Goal: Task Accomplishment & Management: Use online tool/utility

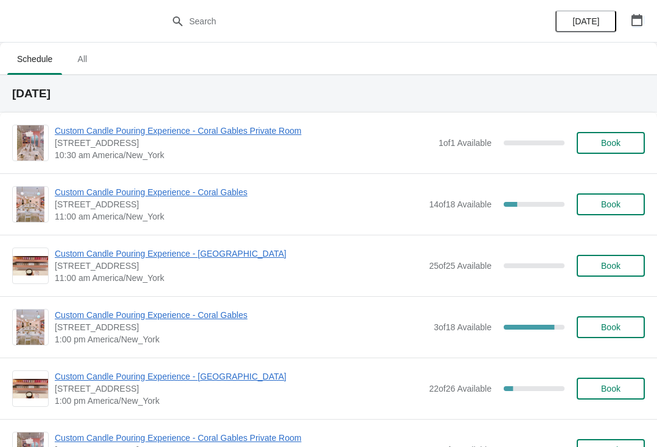
click at [627, 23] on button "button" at bounding box center [637, 20] width 22 height 22
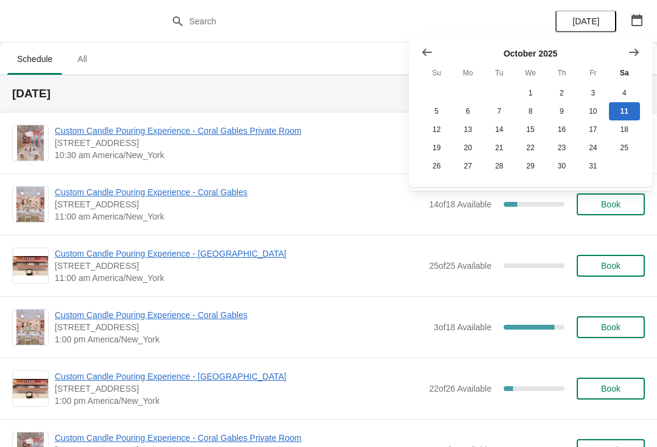
click at [303, 97] on h2 "[DATE]" at bounding box center [328, 94] width 633 height 12
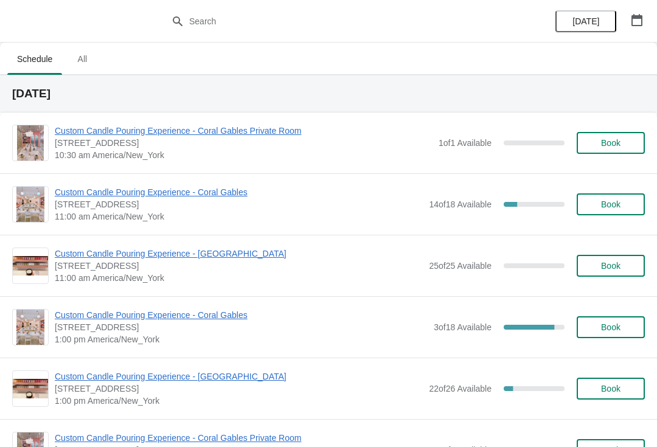
click at [228, 191] on span "Custom Candle Pouring Experience - Coral Gables" at bounding box center [239, 192] width 368 height 12
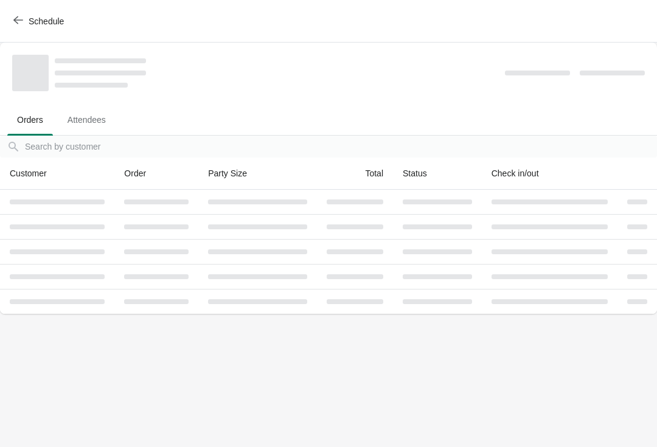
click at [228, 184] on th "Party Size" at bounding box center [257, 174] width 119 height 32
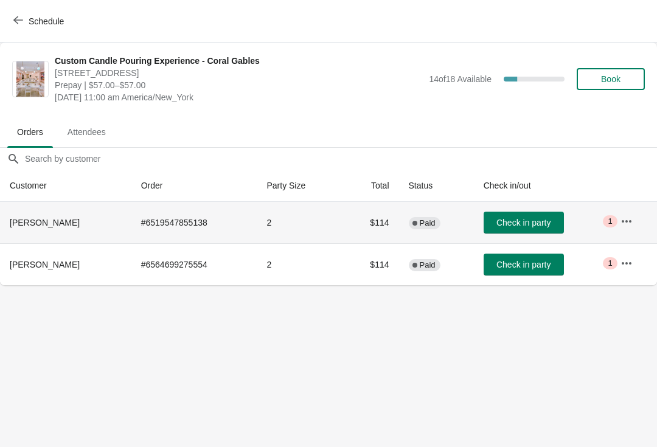
click at [52, 214] on th "[PERSON_NAME]" at bounding box center [65, 222] width 131 height 41
click at [631, 219] on icon "button" at bounding box center [627, 221] width 12 height 12
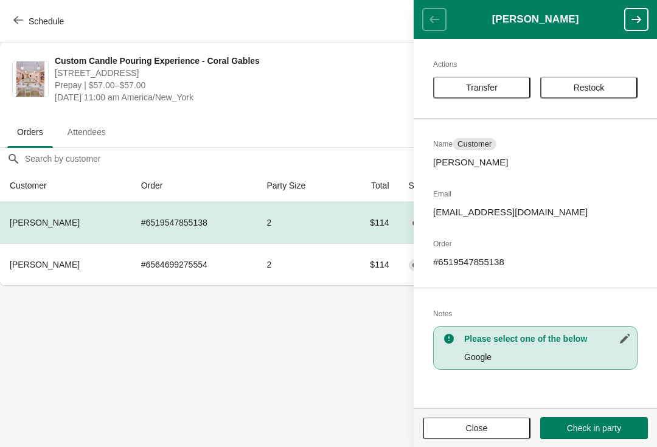
click at [139, 352] on body "Schedule Custom Candle Pouring Experience - Coral Gables [STREET_ADDRESS] Prepa…" at bounding box center [328, 223] width 657 height 447
click at [474, 427] on span "Close" at bounding box center [477, 429] width 22 height 10
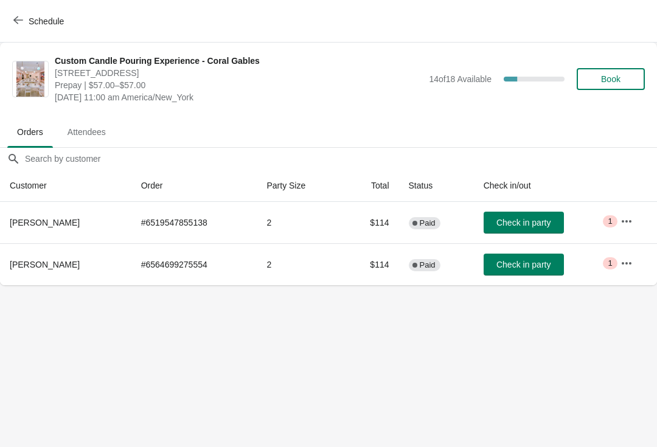
click at [208, 405] on body "Schedule Custom Candle Pouring Experience - Coral Gables [STREET_ADDRESS] Prepa…" at bounding box center [328, 223] width 657 height 447
click at [507, 271] on button "Check in party" at bounding box center [524, 265] width 80 height 22
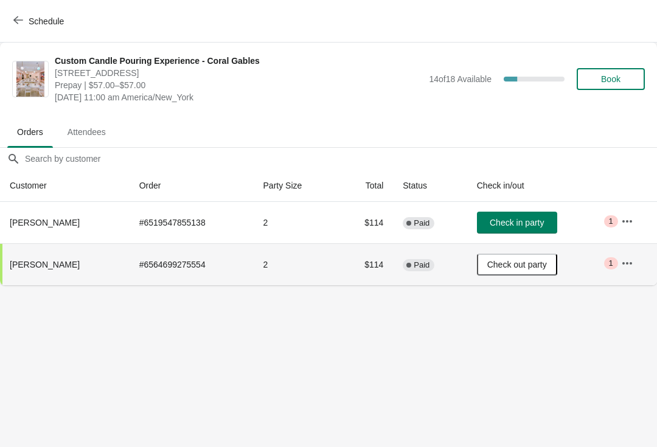
click at [51, 20] on span "Schedule" at bounding box center [46, 21] width 35 height 10
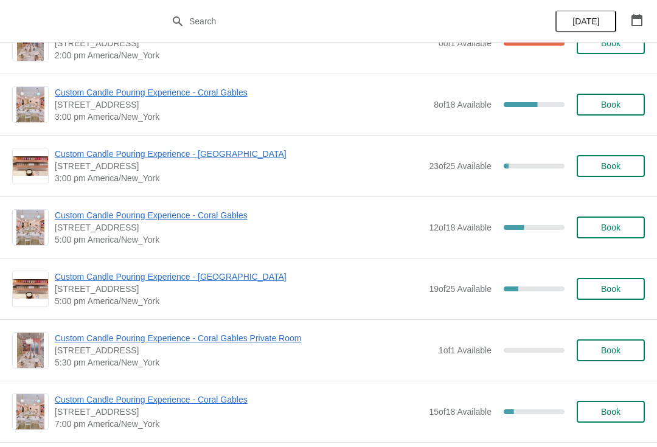
scroll to position [402, 0]
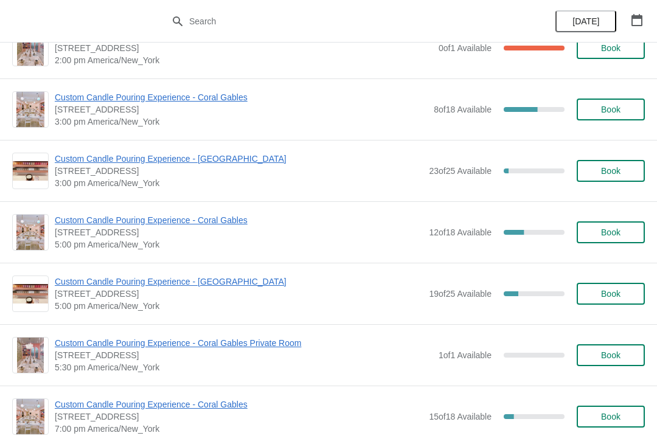
click at [159, 219] on span "Custom Candle Pouring Experience - Coral Gables" at bounding box center [239, 220] width 368 height 12
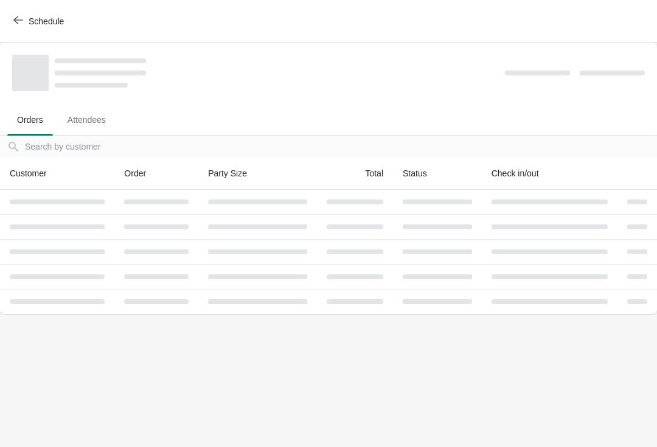
scroll to position [0, 0]
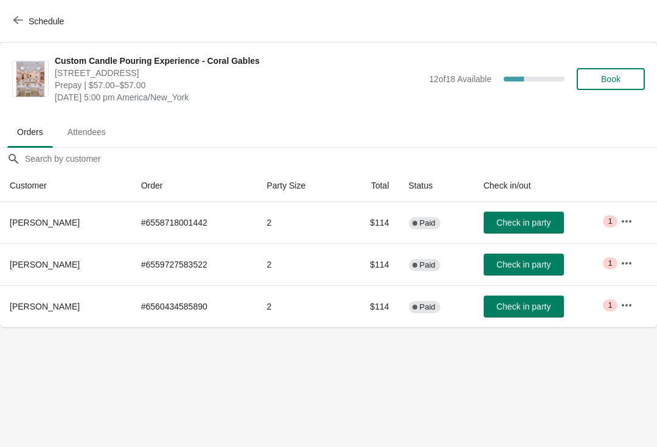
click at [14, 30] on button "Schedule" at bounding box center [40, 21] width 68 height 22
